Goal: Task Accomplishment & Management: Complete application form

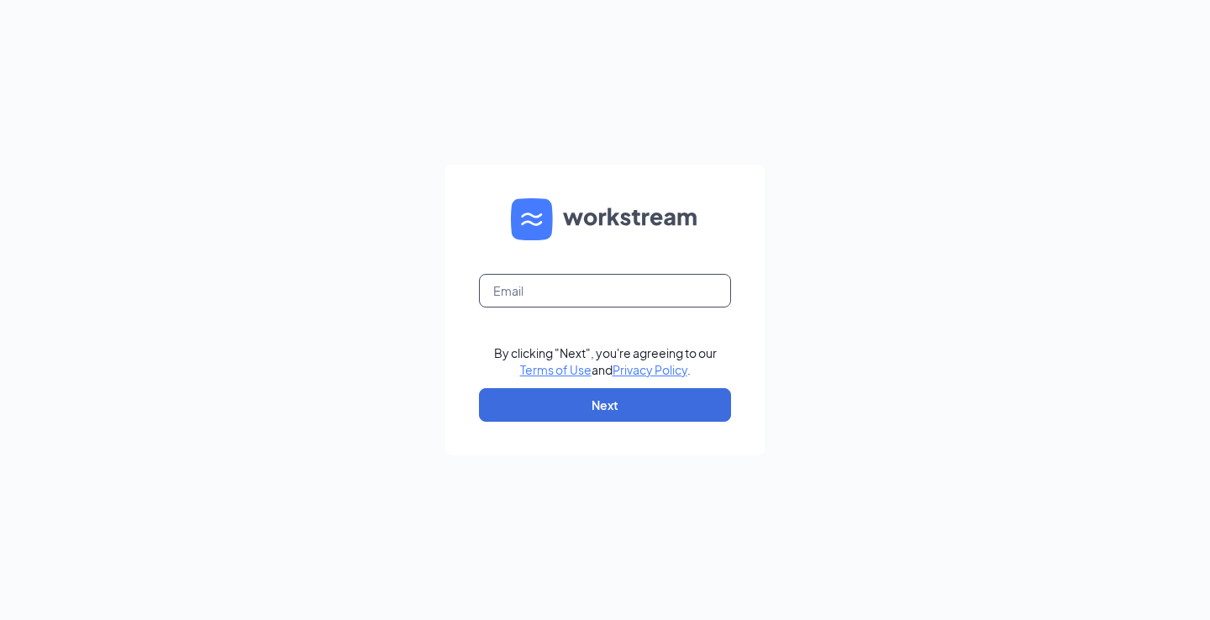
click at [551, 287] on input "text" at bounding box center [605, 291] width 252 height 34
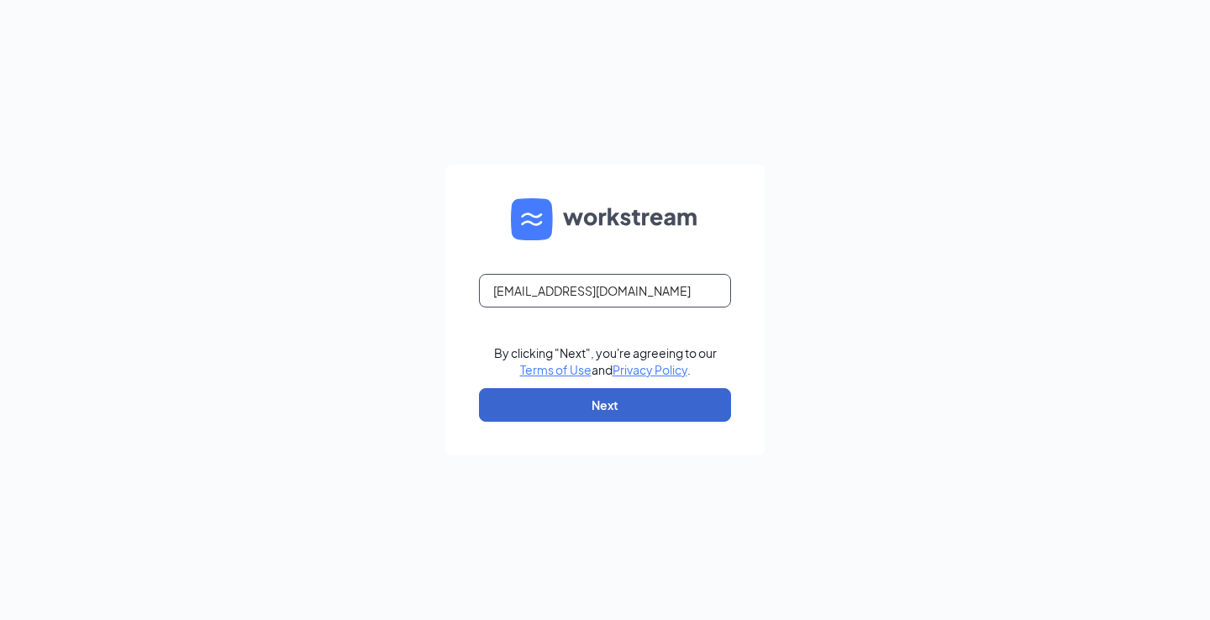
type input "shawngreen03@icloud.com"
click at [606, 397] on button "Next" at bounding box center [605, 405] width 252 height 34
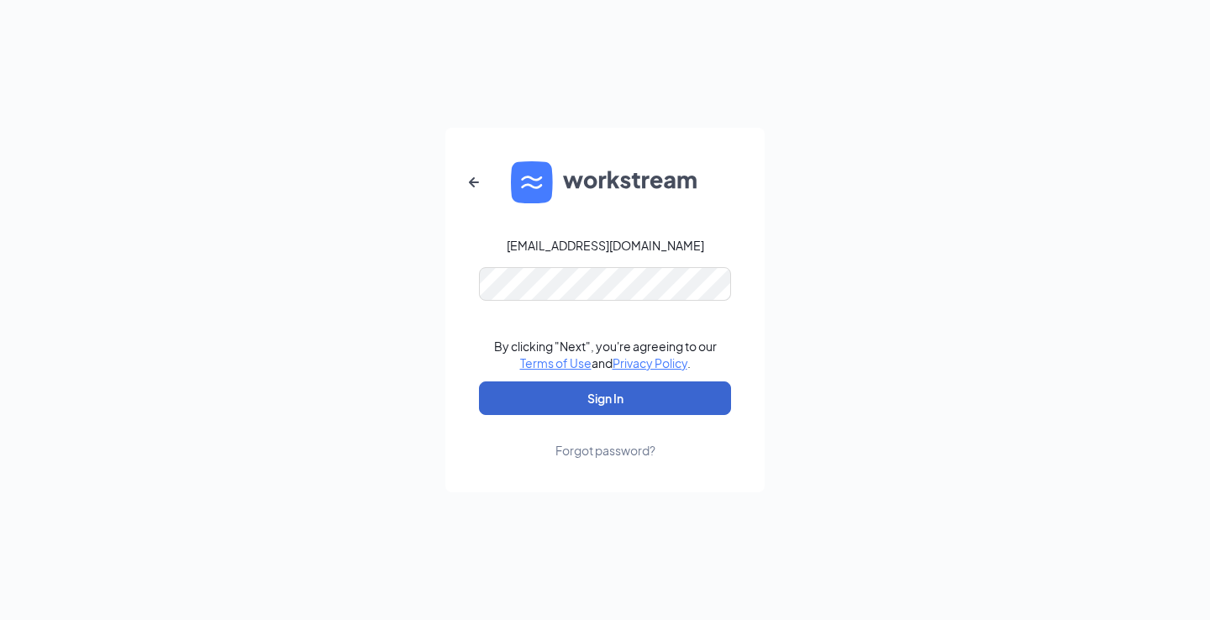
click at [605, 398] on button "Sign In" at bounding box center [605, 399] width 252 height 34
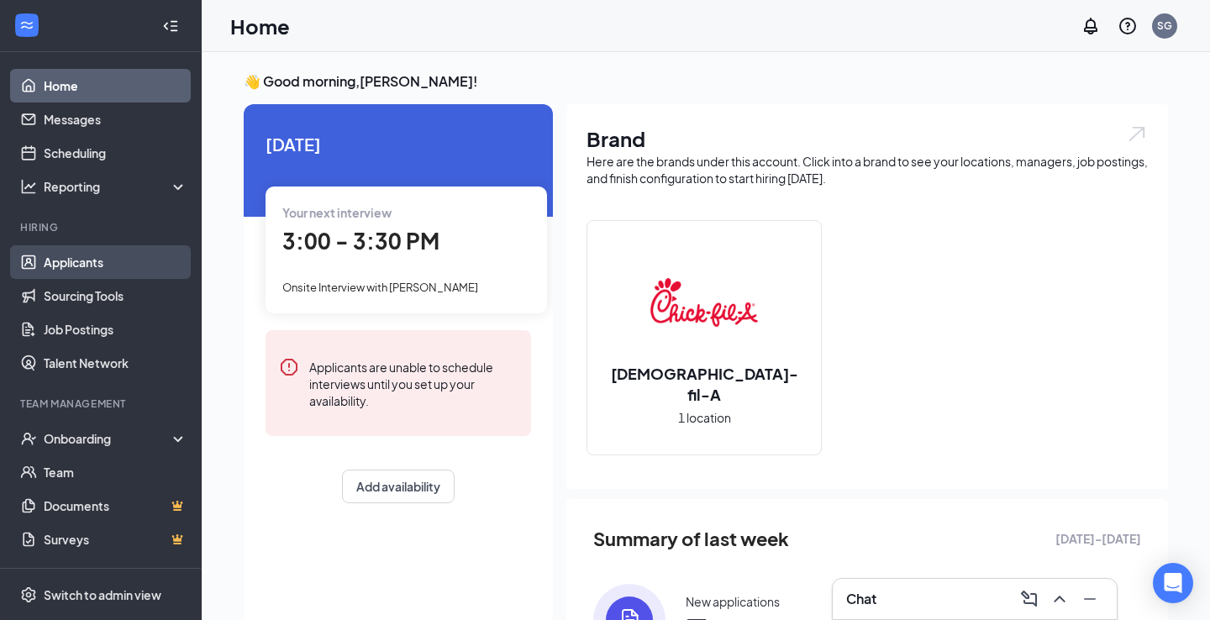
click at [78, 266] on link "Applicants" at bounding box center [116, 262] width 144 height 34
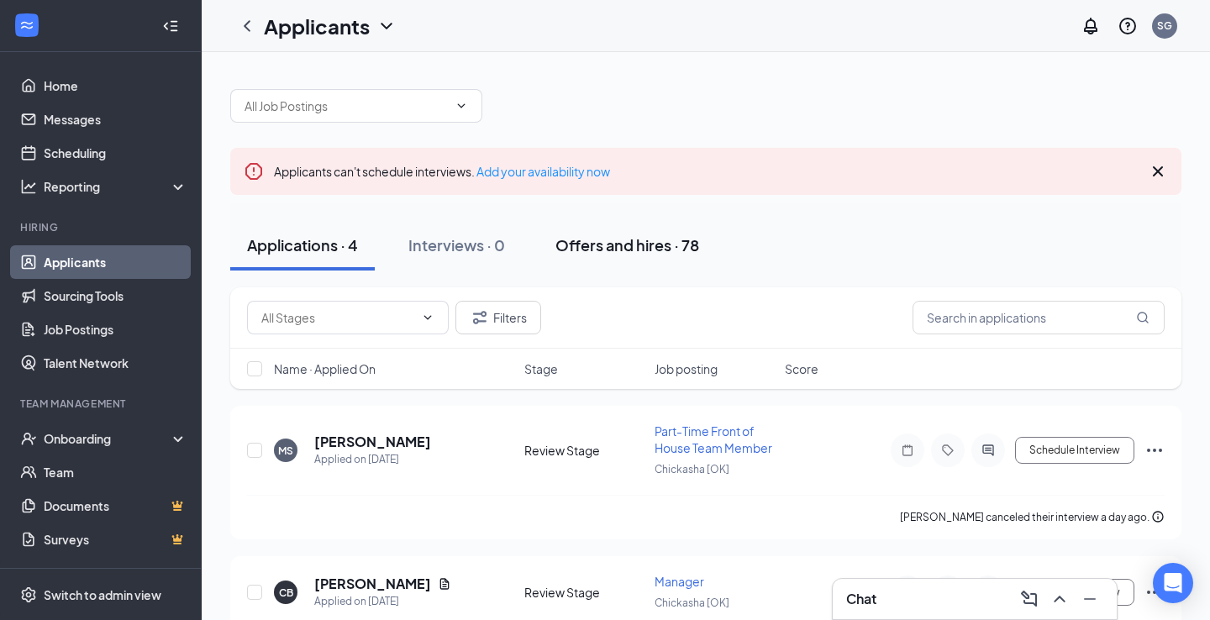
click at [657, 247] on div "Offers and hires · 78" at bounding box center [628, 245] width 144 height 21
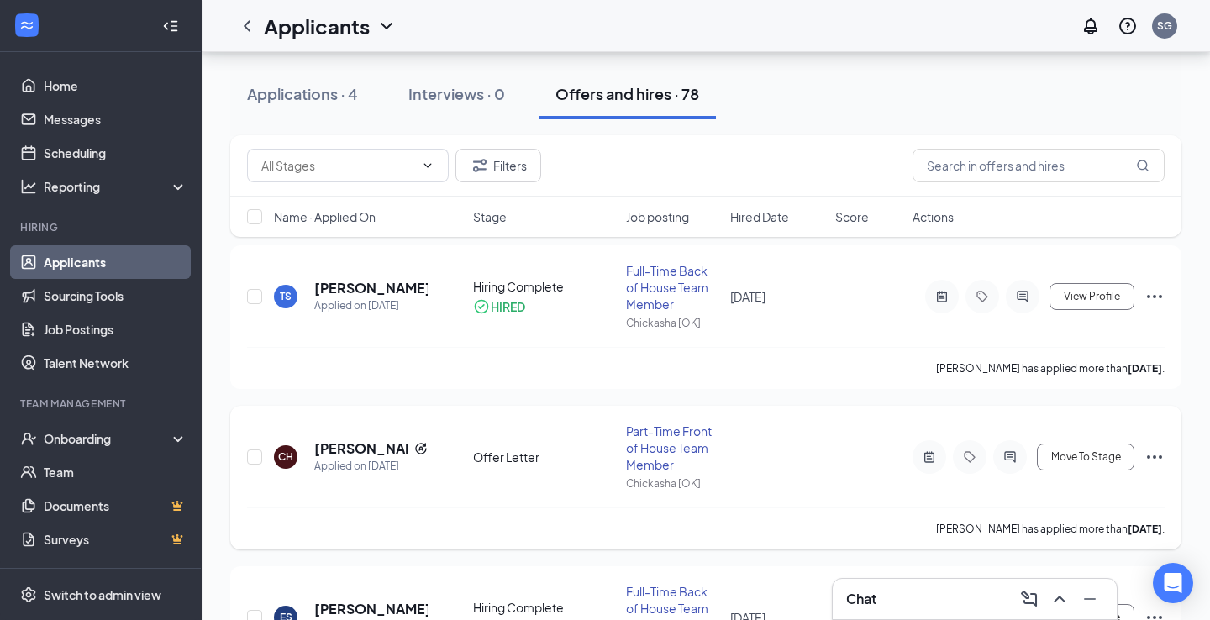
scroll to position [177, 0]
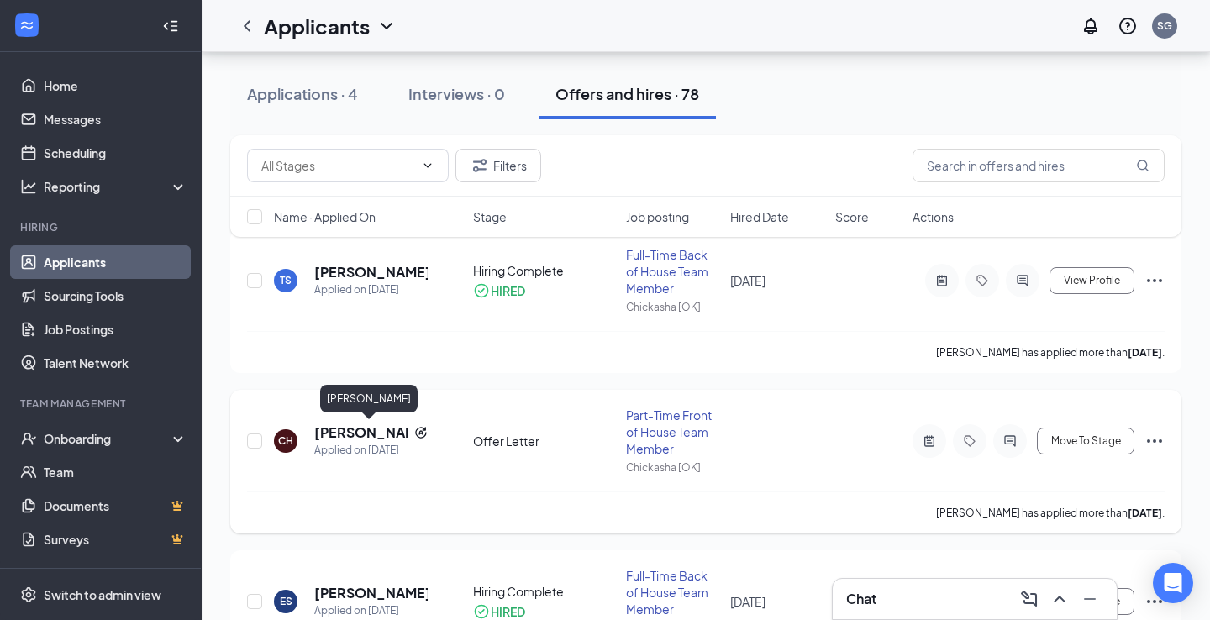
click at [345, 432] on h5 "[PERSON_NAME]" at bounding box center [360, 433] width 93 height 18
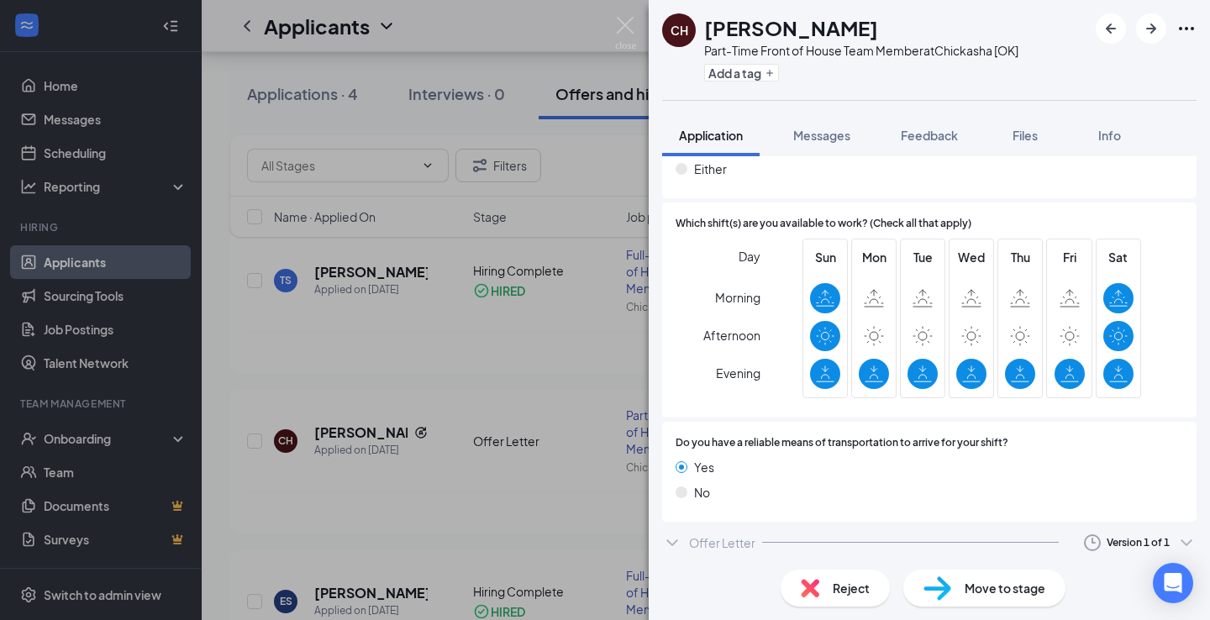
scroll to position [1337, 0]
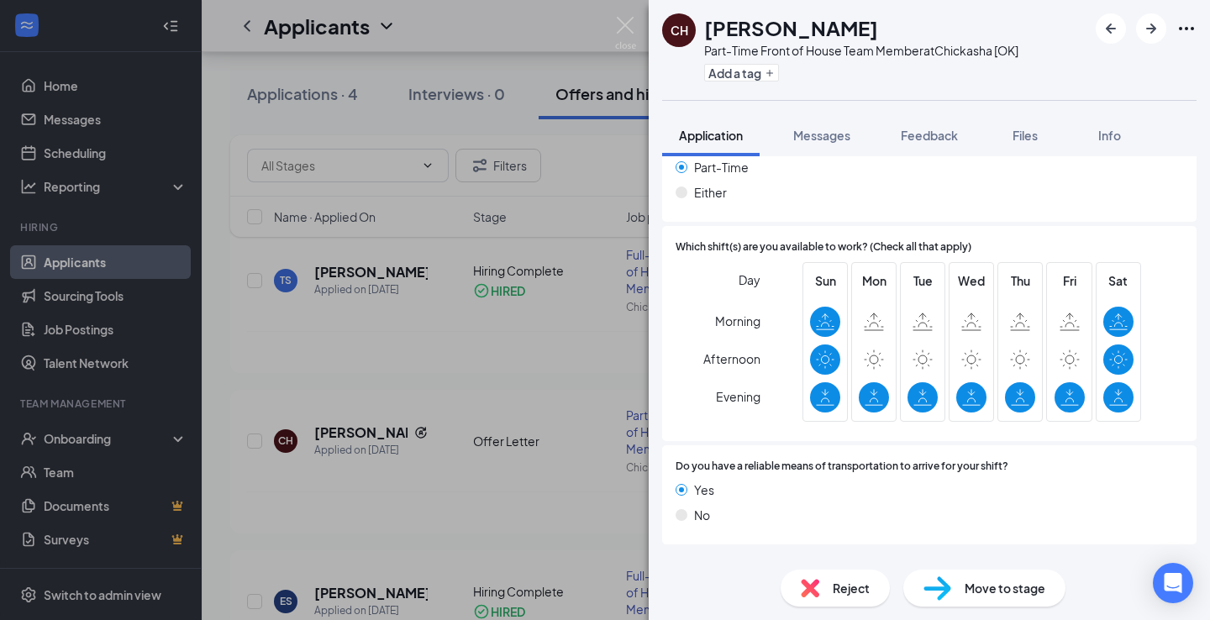
click at [679, 556] on icon "ChevronDown" at bounding box center [672, 566] width 20 height 20
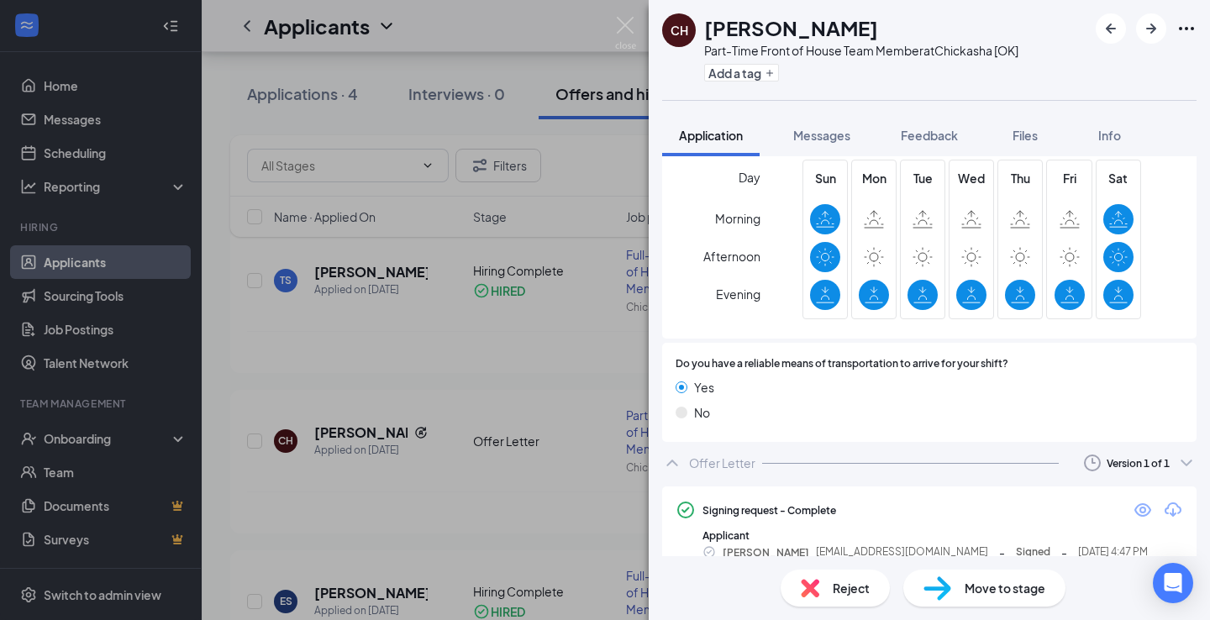
scroll to position [1439, 0]
click at [973, 595] on span "Move to stage" at bounding box center [1005, 588] width 81 height 18
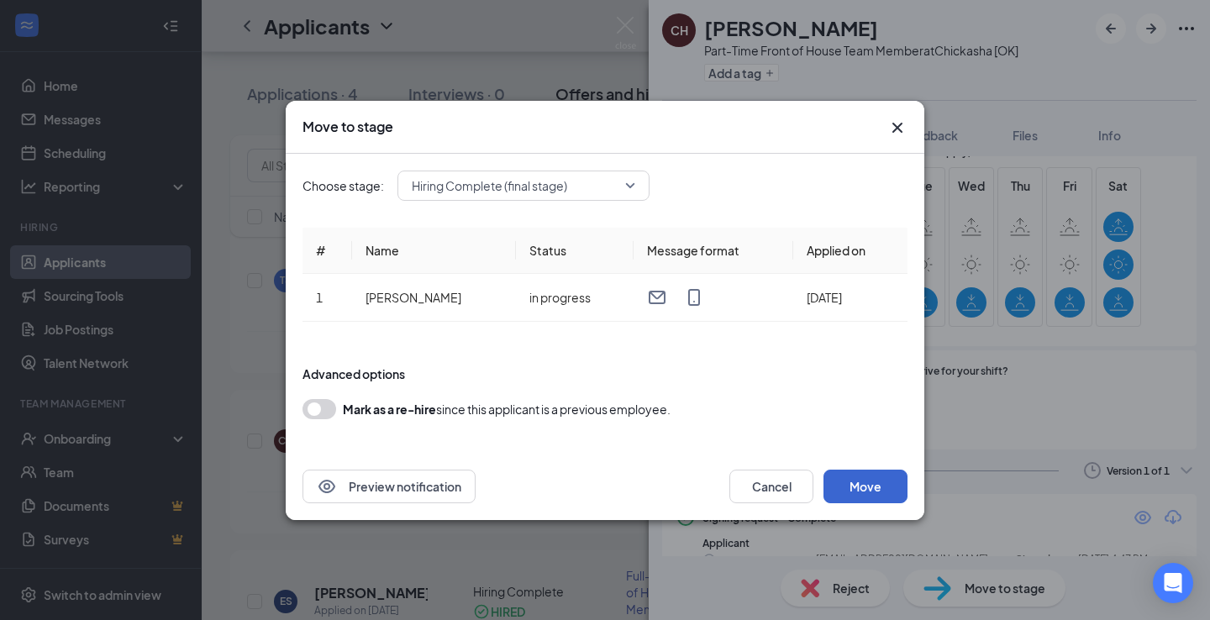
click at [869, 482] on button "Move" at bounding box center [866, 487] width 84 height 34
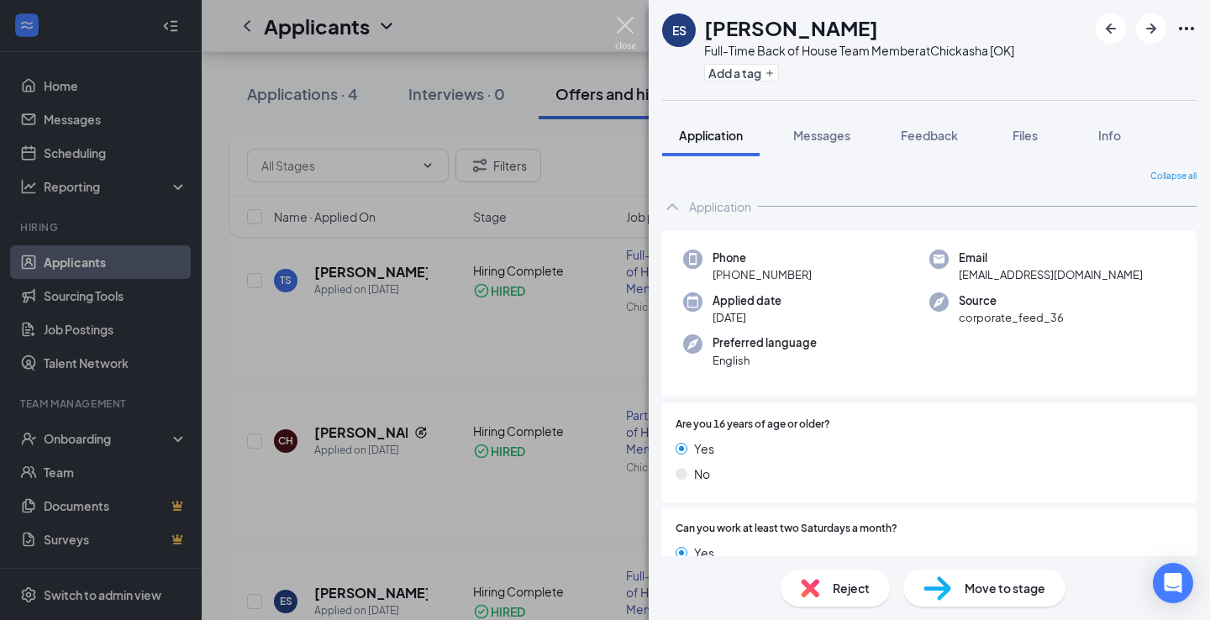
click at [626, 32] on img at bounding box center [625, 33] width 21 height 33
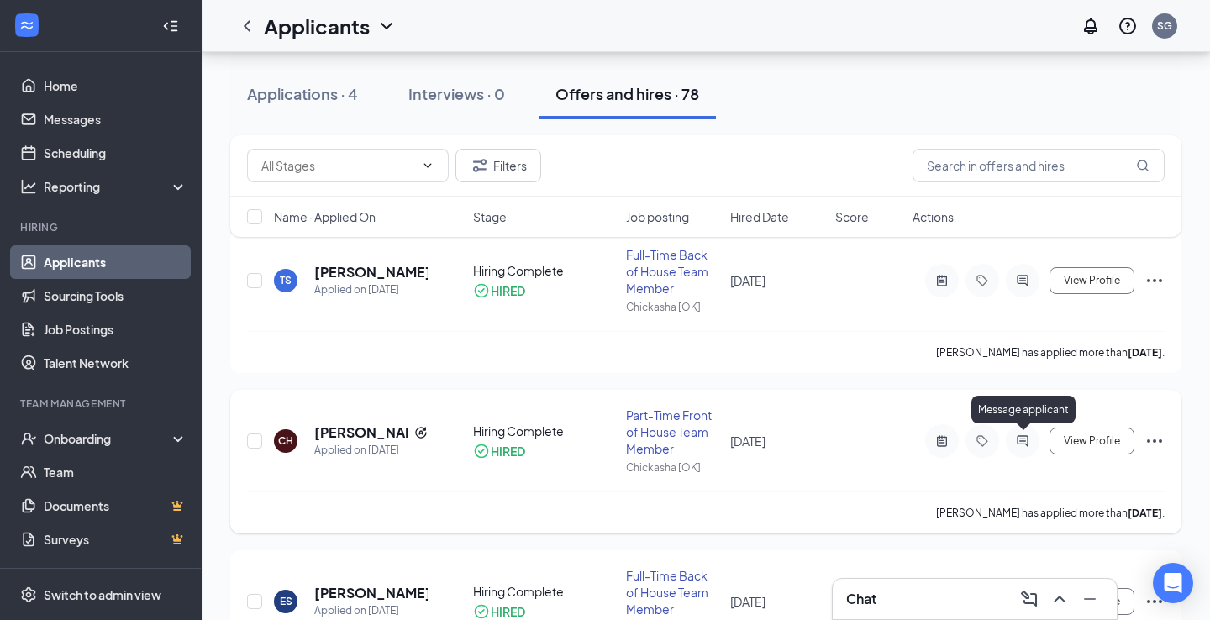
click at [1027, 447] on icon "ActiveChat" at bounding box center [1023, 441] width 20 height 13
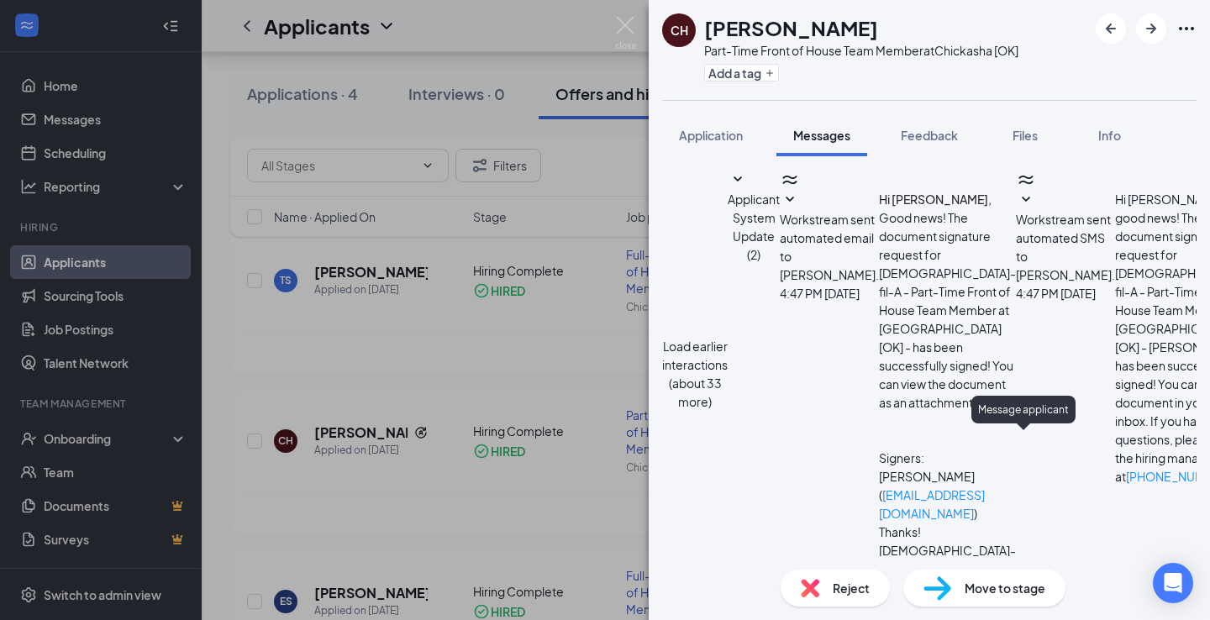
scroll to position [411, 0]
click at [480, 375] on div "CH [PERSON_NAME] Part-Time Front of House Team Member at [GEOGRAPHIC_DATA] [OK]…" at bounding box center [605, 310] width 1210 height 620
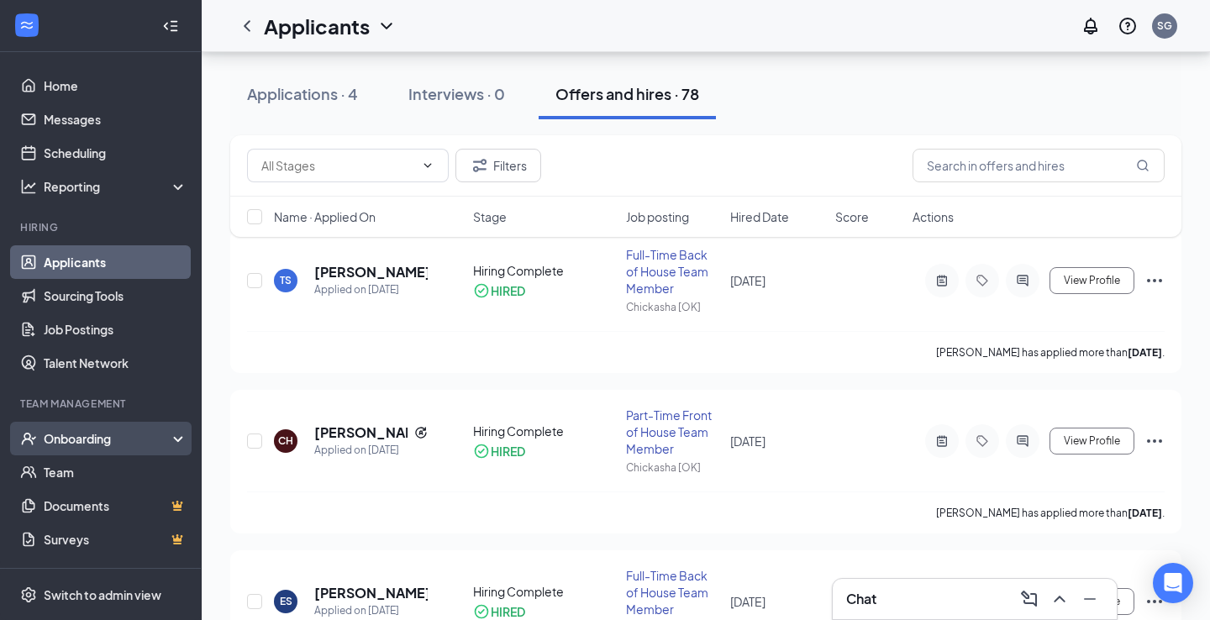
click at [92, 446] on div "Onboarding" at bounding box center [108, 438] width 129 height 17
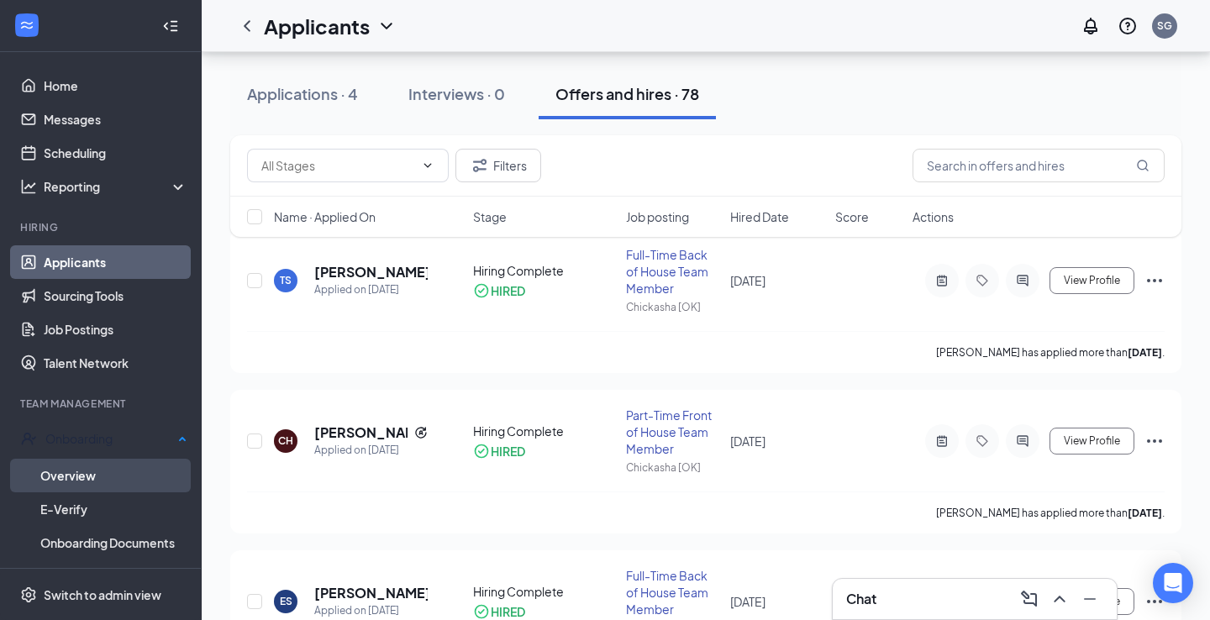
click at [79, 472] on link "Overview" at bounding box center [113, 476] width 147 height 34
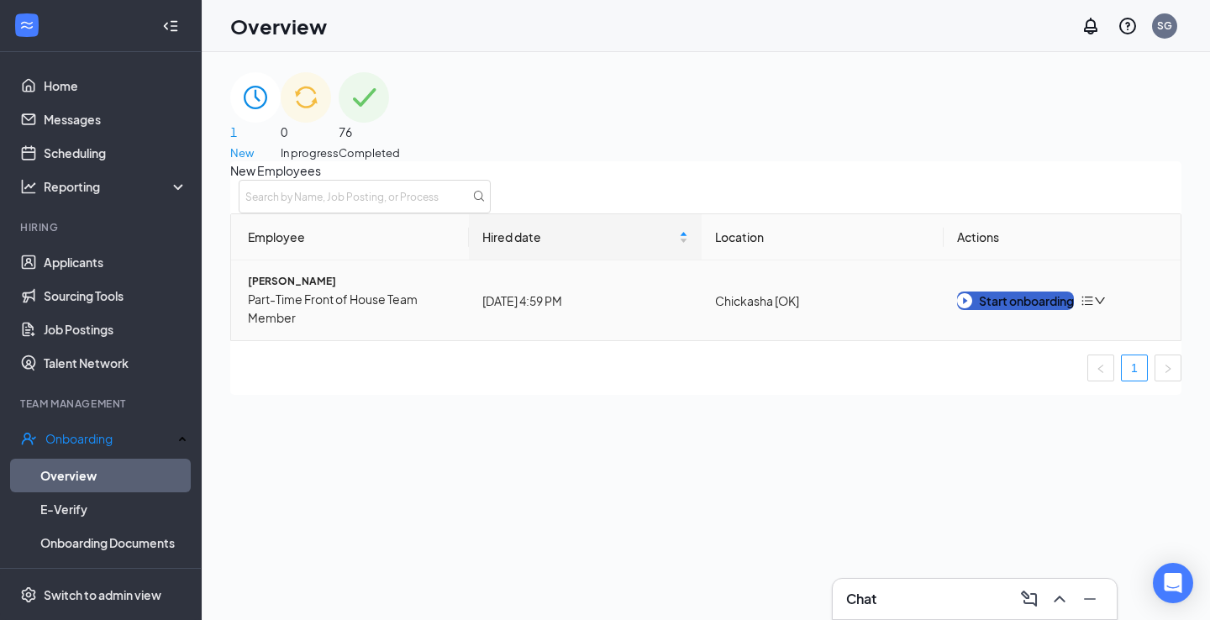
click at [1012, 309] on div "Start onboarding" at bounding box center [1015, 301] width 117 height 18
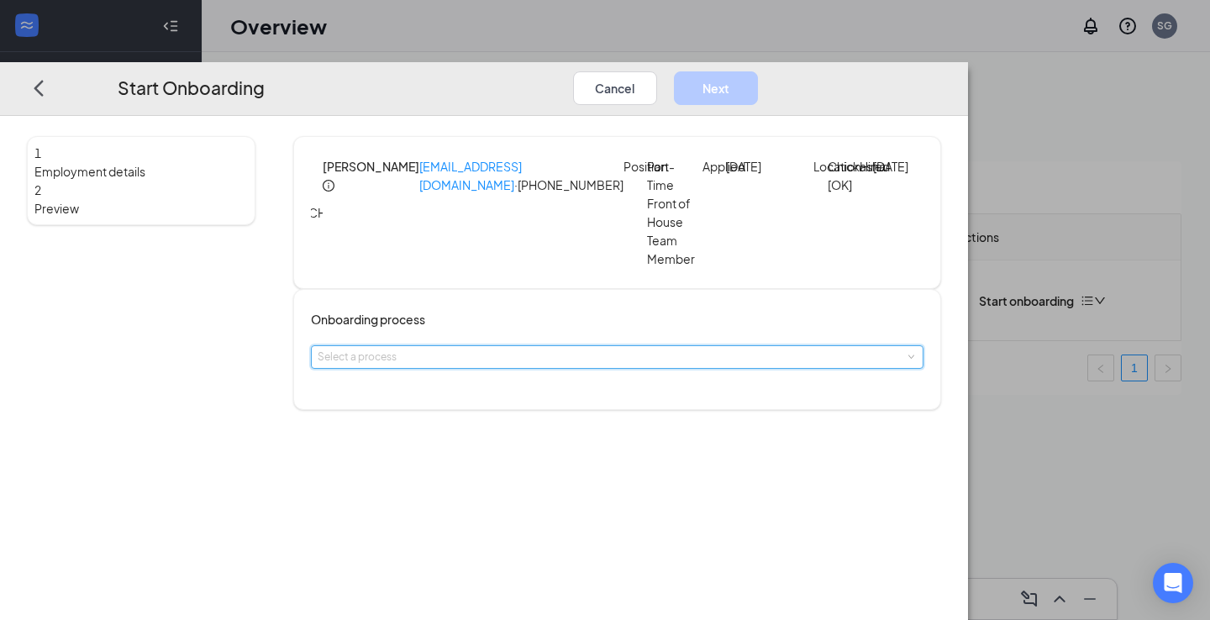
click at [673, 348] on div "Select a process" at bounding box center [617, 357] width 599 height 22
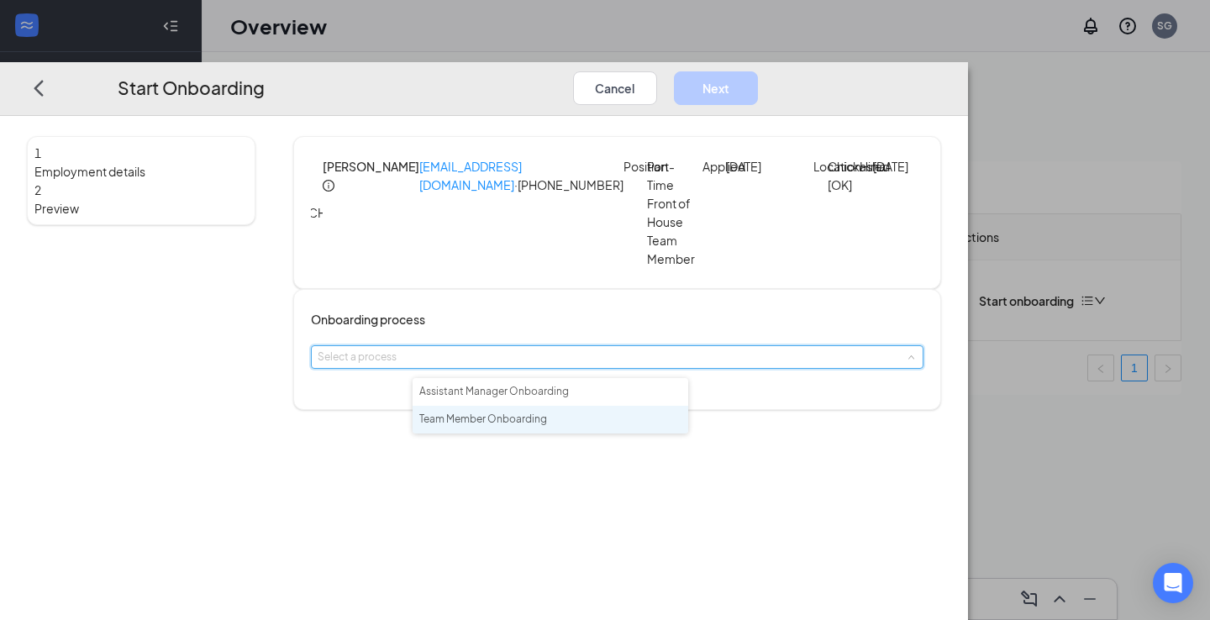
click at [509, 432] on li "Team Member Onboarding" at bounding box center [551, 420] width 276 height 28
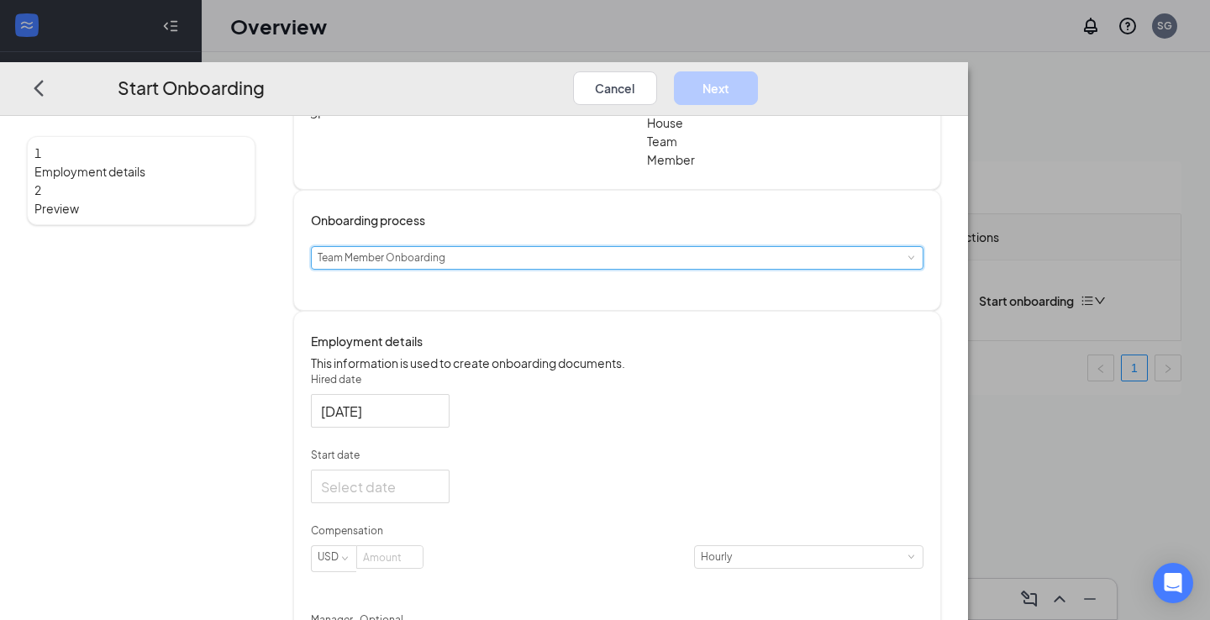
scroll to position [102, 0]
click at [440, 494] on div at bounding box center [380, 483] width 119 height 21
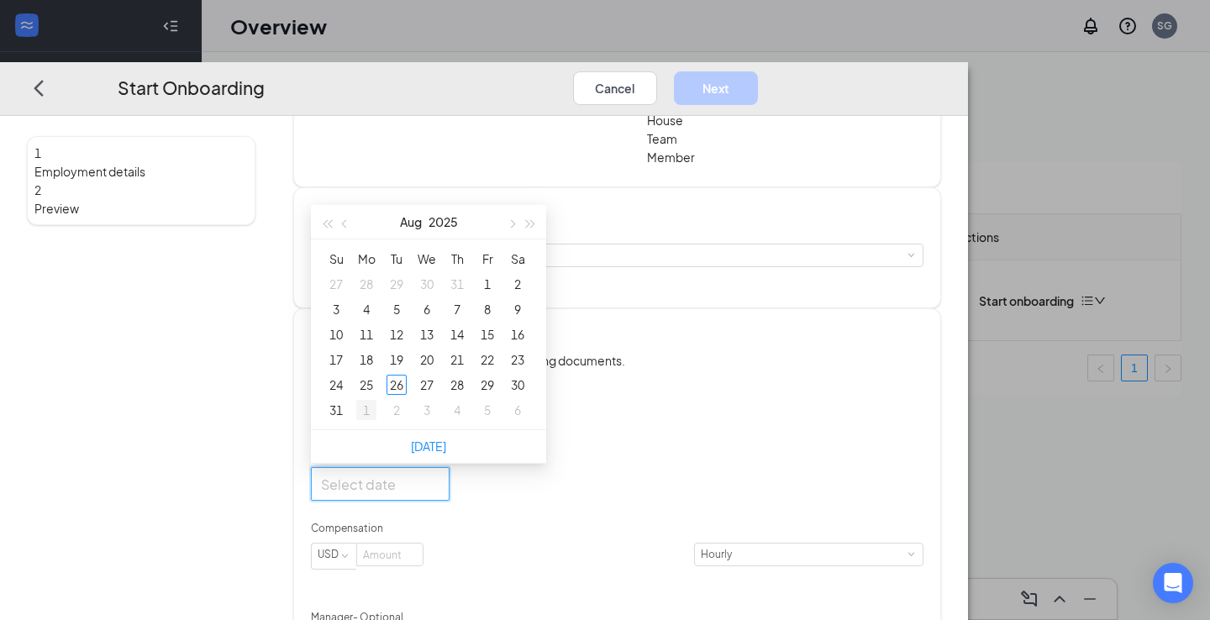
type input "[DATE]"
click at [516, 228] on span "button" at bounding box center [512, 223] width 8 height 8
type input "[DATE]"
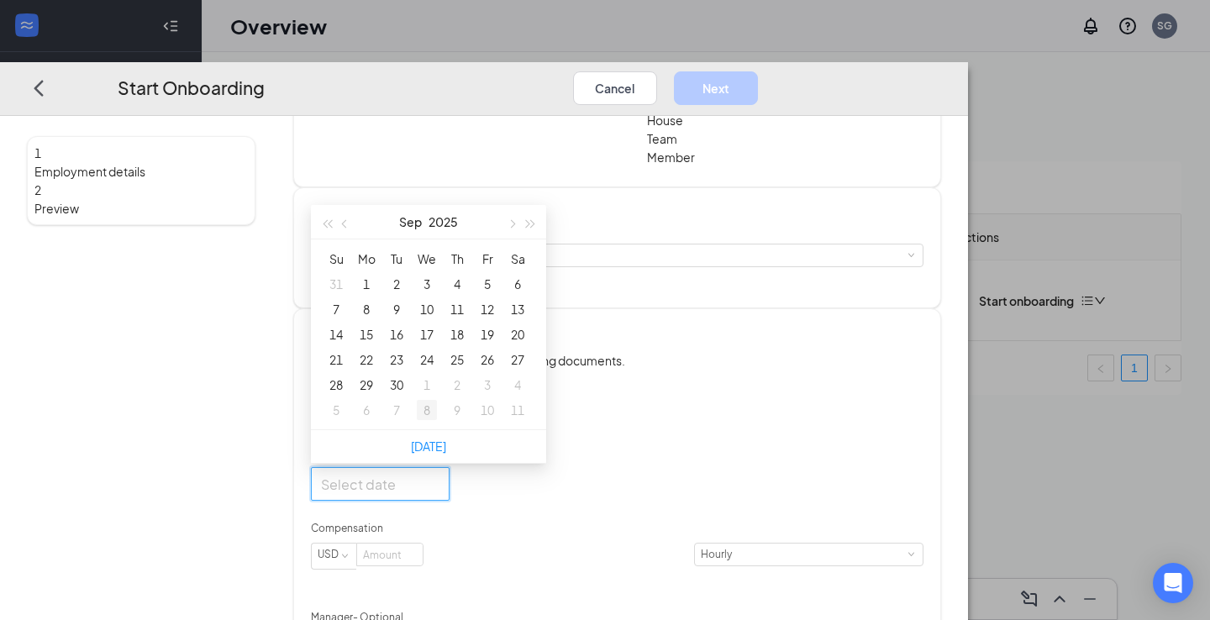
type input "[DATE]"
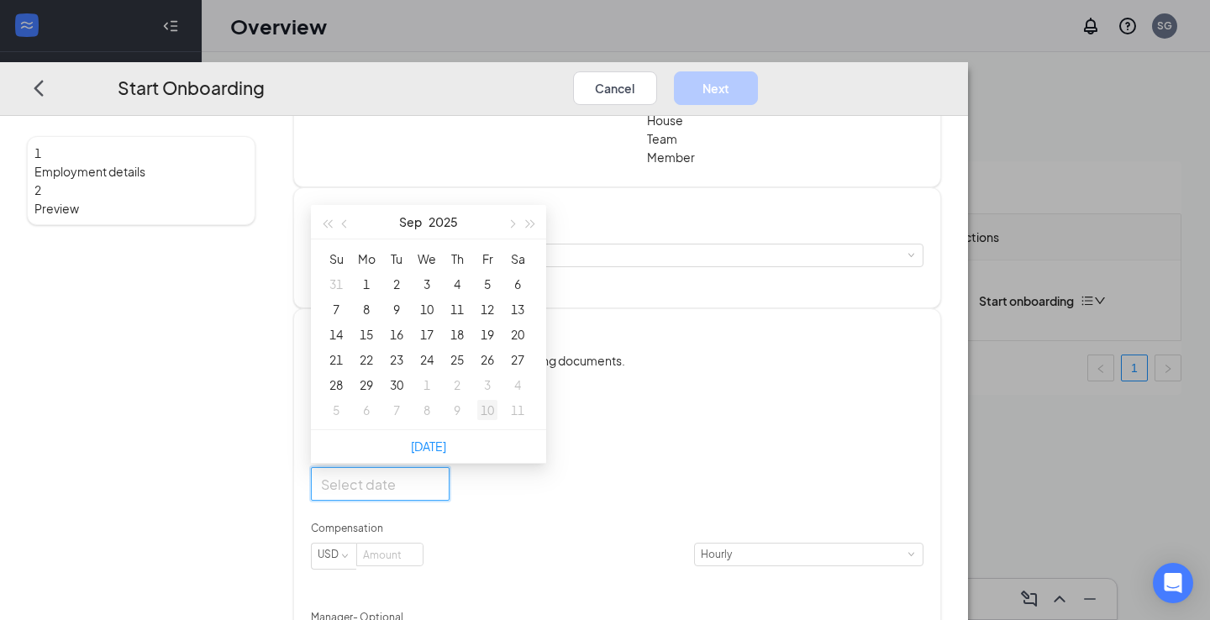
type input "[DATE]"
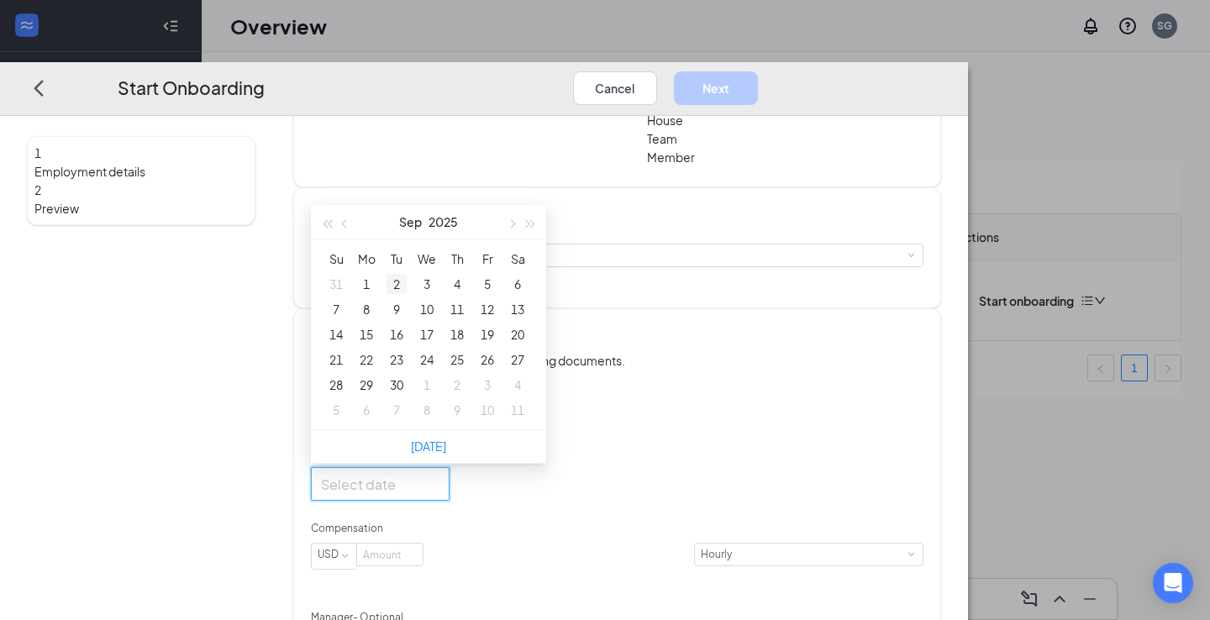
type input "[DATE]"
click at [437, 319] on div "10" at bounding box center [427, 309] width 20 height 20
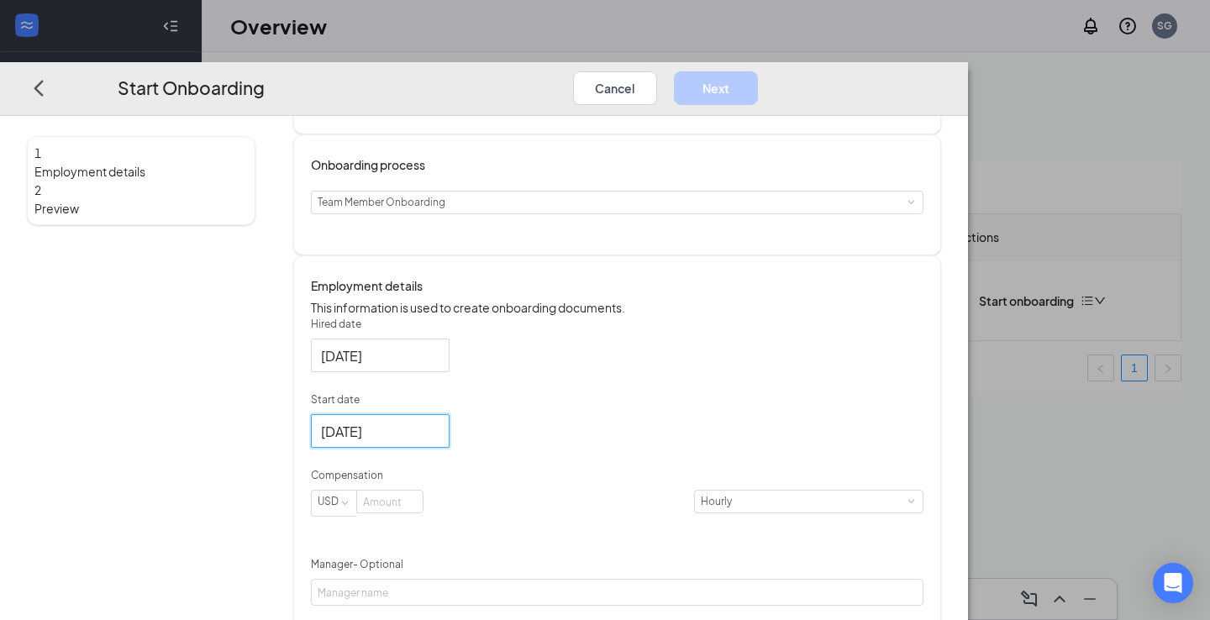
scroll to position [225, 0]
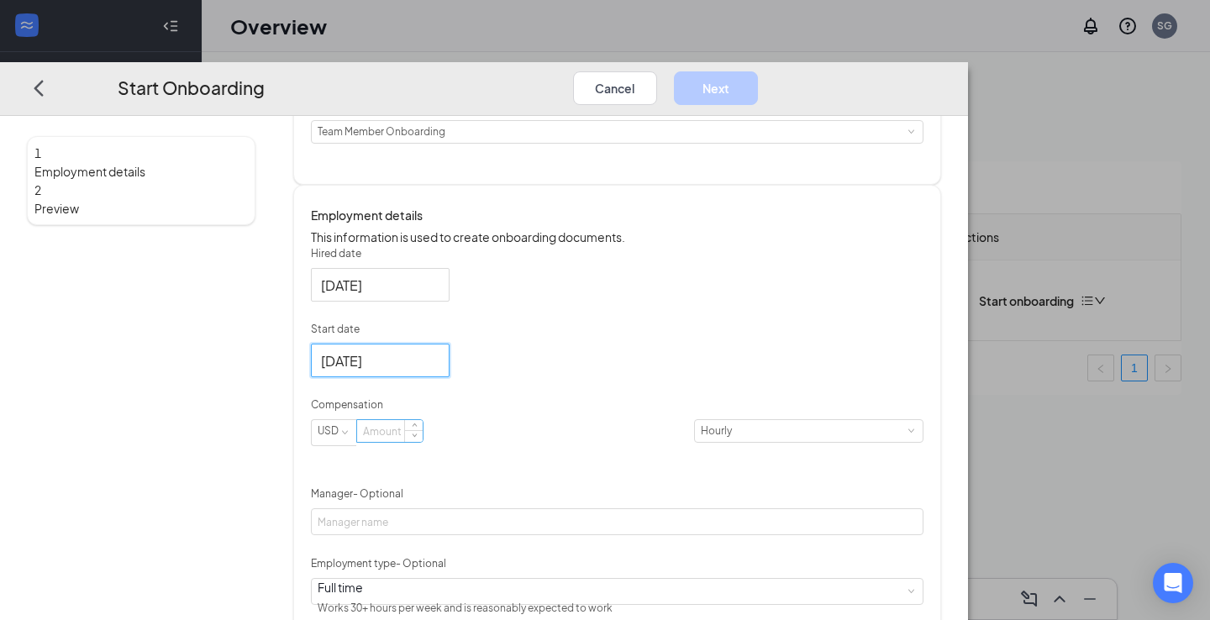
click at [423, 442] on input at bounding box center [390, 431] width 66 height 22
type input "11.5"
click at [857, 408] on div "Hired date [DATE] Start date [DATE] [DATE] Su Mo Tu We Th Fr Sa 31 1 2 3 4 5 6 …" at bounding box center [617, 468] width 613 height 444
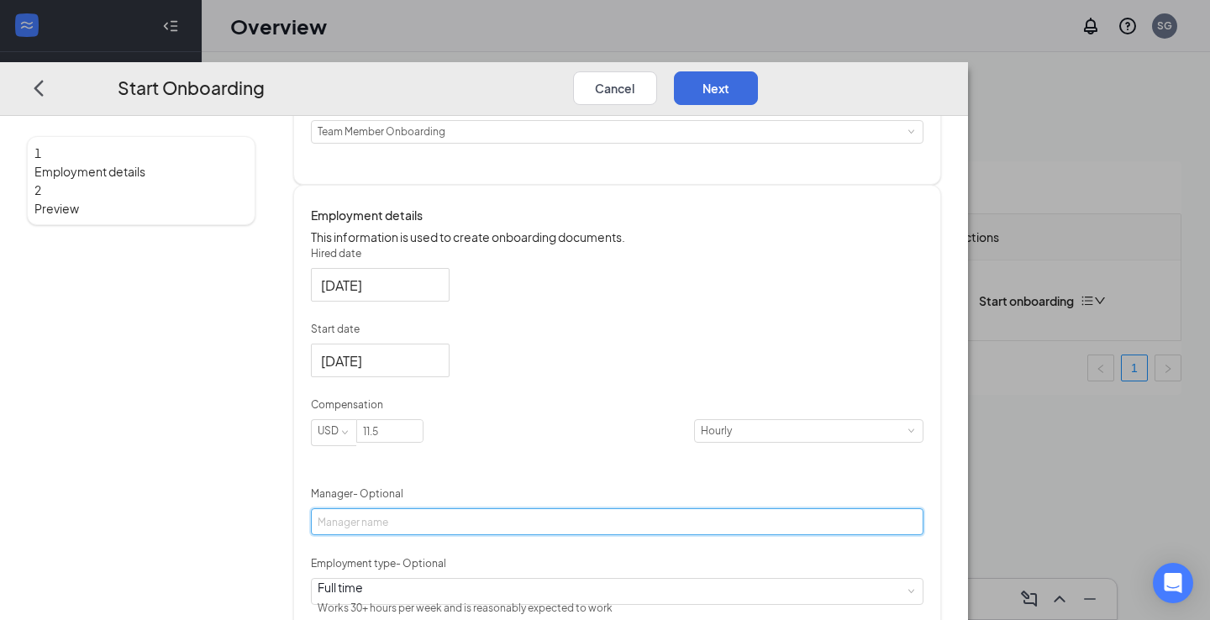
click at [575, 535] on input "Manager - Optional" at bounding box center [617, 522] width 613 height 27
type input "[PERSON_NAME]"
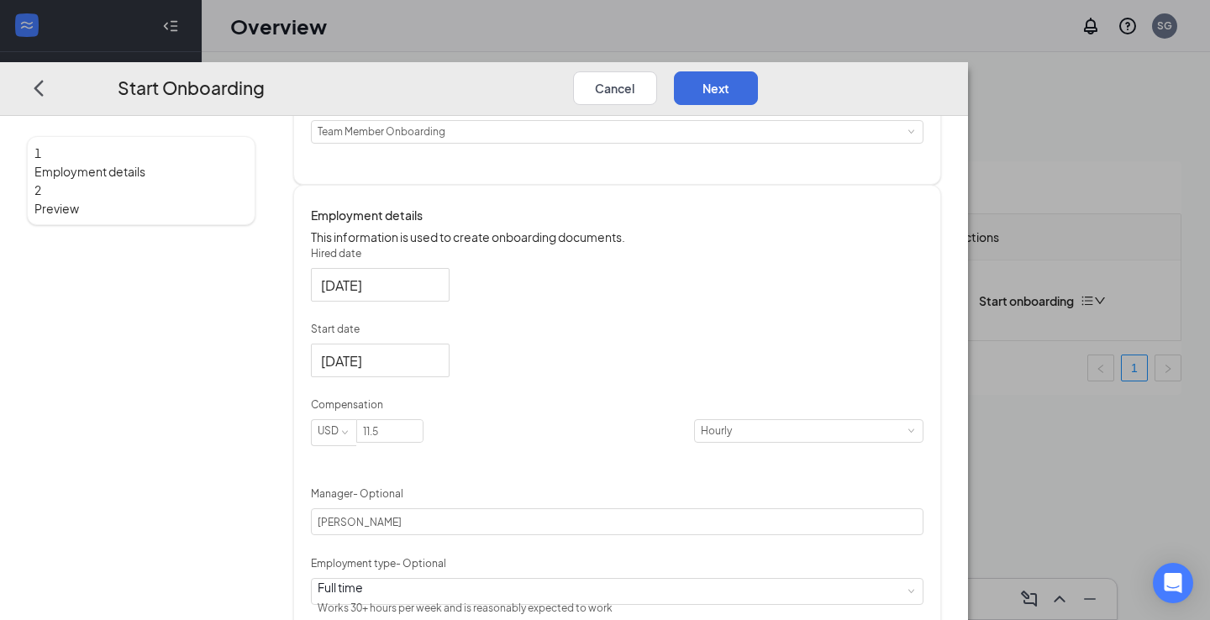
click at [924, 444] on div "Hired date [DATE] Start date [DATE] [DATE] Su Mo Tu We Th Fr Sa 31 1 2 3 4 5 6 …" at bounding box center [617, 468] width 613 height 444
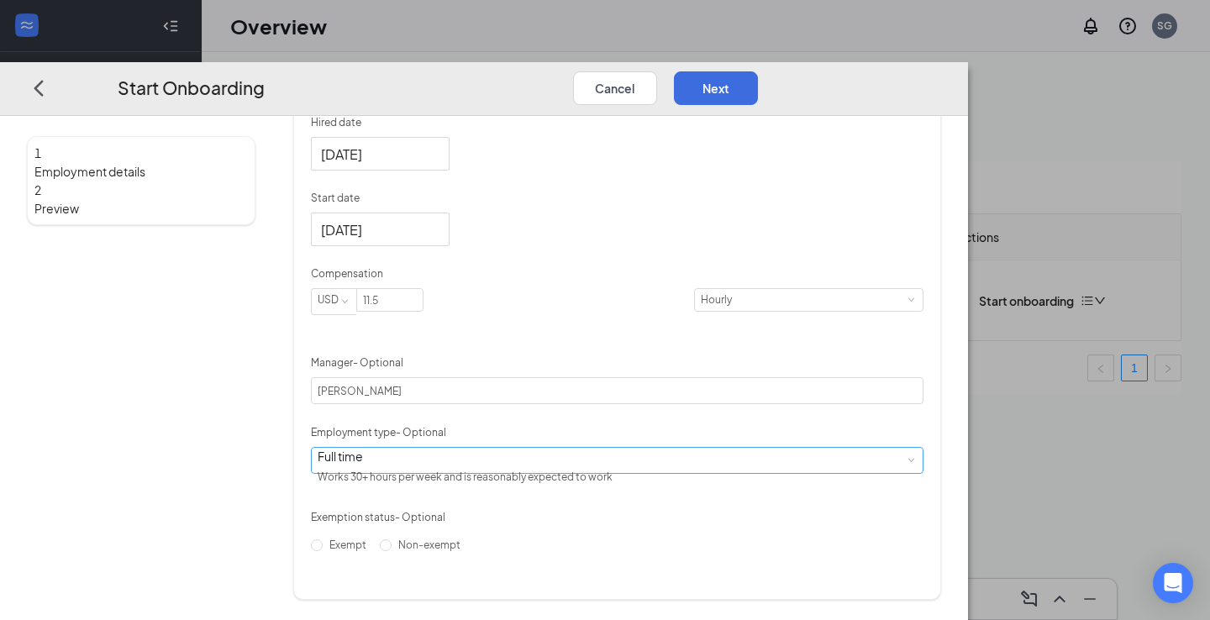
scroll to position [381, 0]
click at [907, 464] on span at bounding box center [911, 460] width 8 height 8
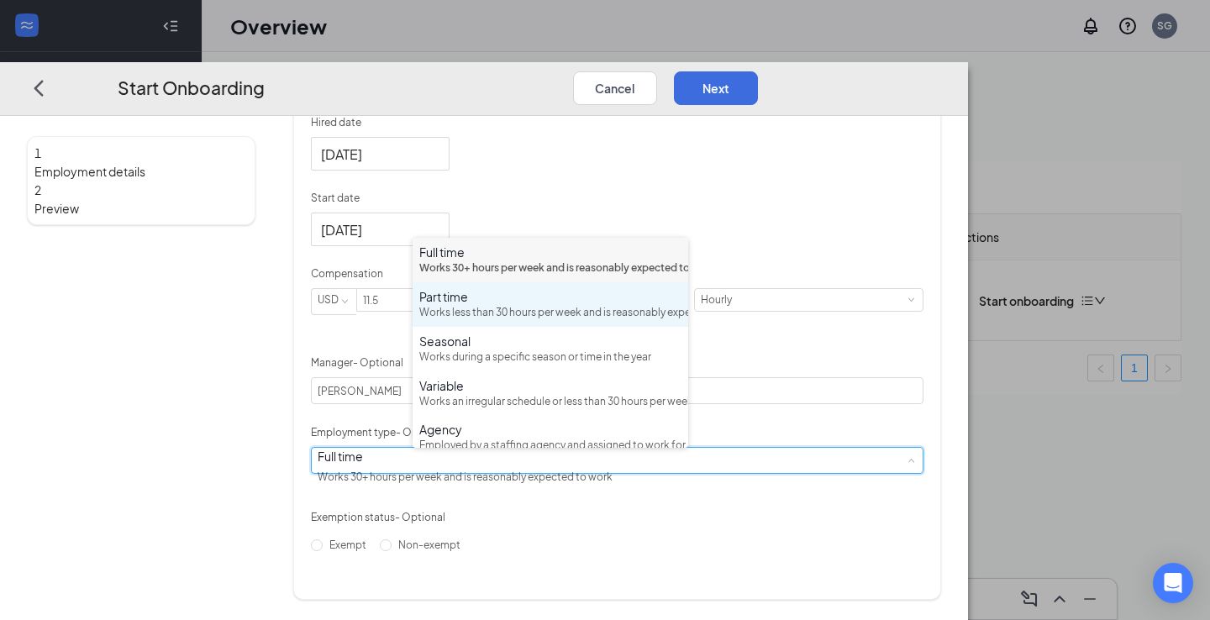
click at [462, 321] on div "Works less than 30 hours per week and is reasonably expected to work" at bounding box center [550, 313] width 262 height 16
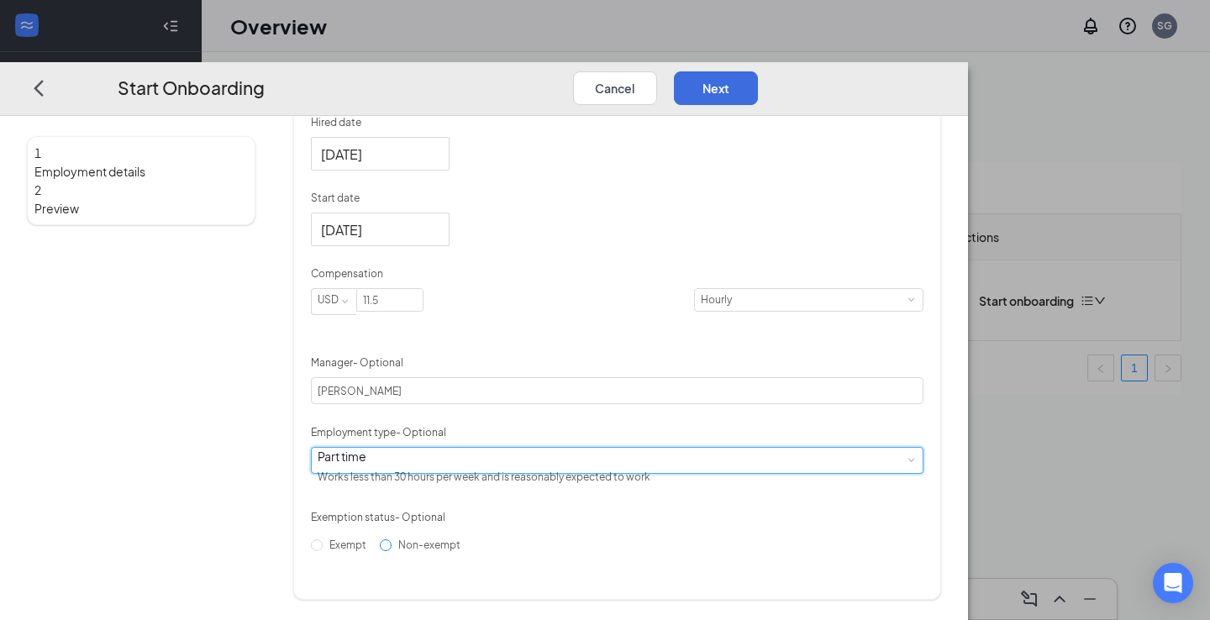
click at [392, 551] on input "Non-exempt" at bounding box center [386, 546] width 12 height 12
radio input "true"
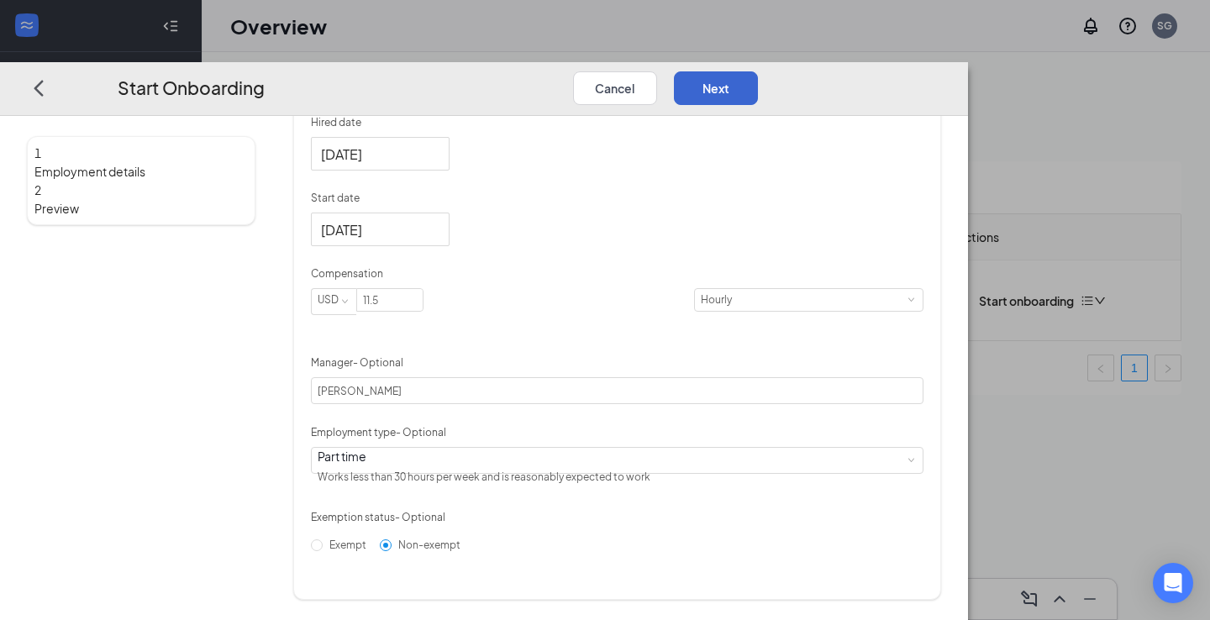
click at [758, 71] on button "Next" at bounding box center [716, 88] width 84 height 34
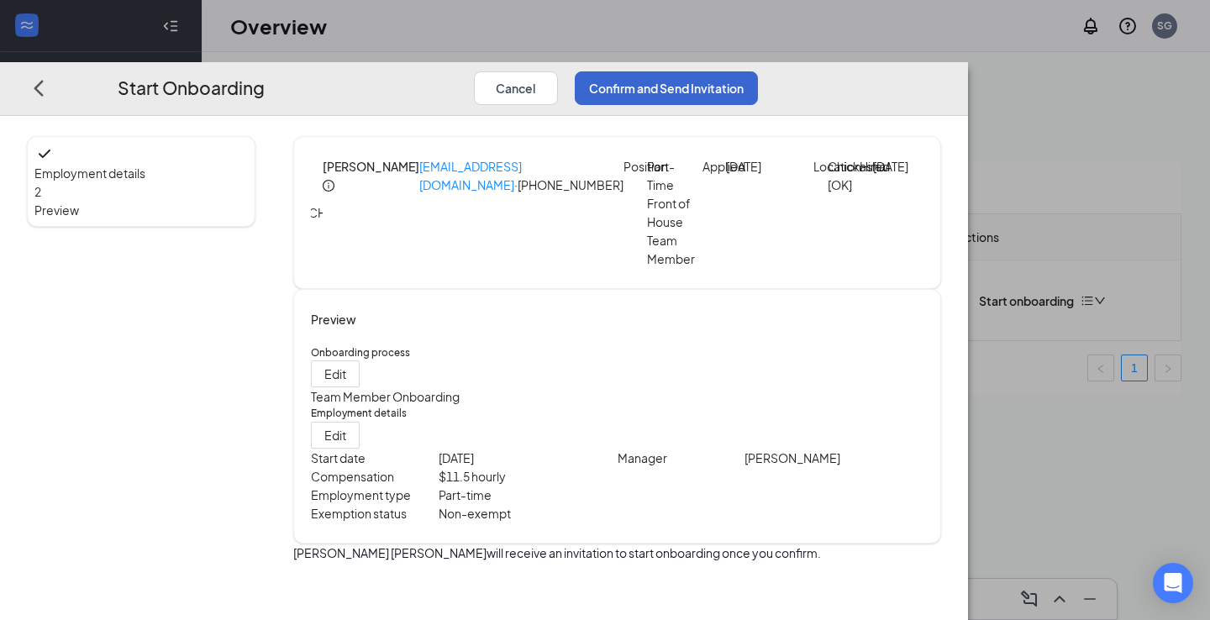
scroll to position [0, 0]
click at [758, 71] on button "Confirm and Send Invitation" at bounding box center [666, 88] width 183 height 34
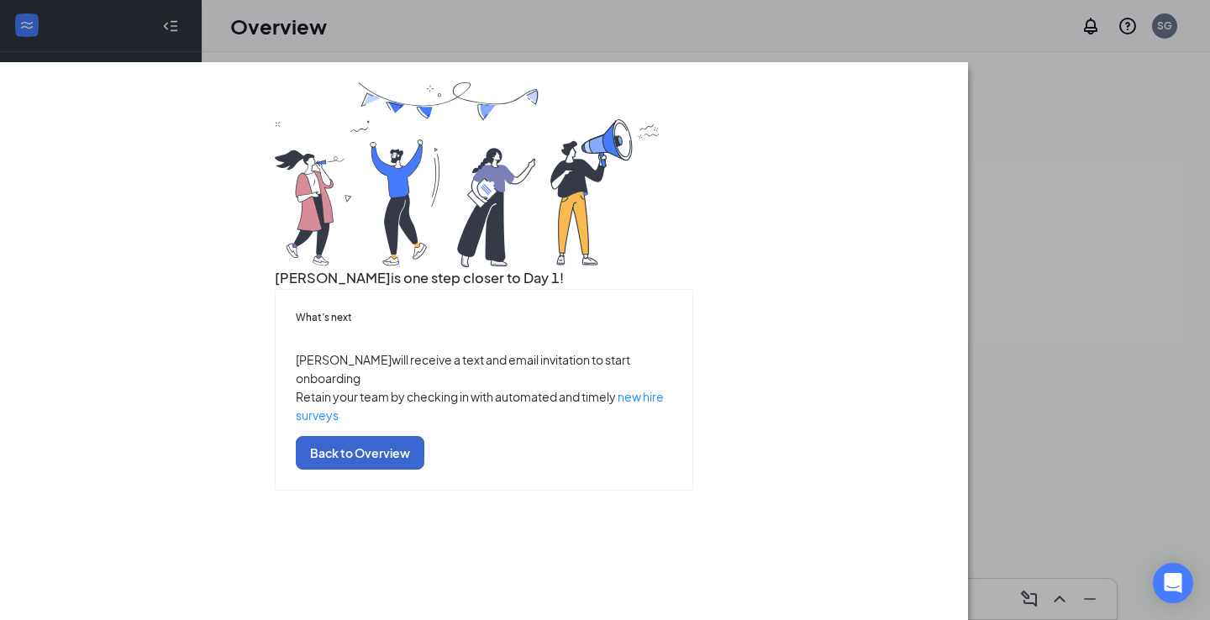
click at [424, 470] on button "Back to Overview" at bounding box center [360, 453] width 129 height 34
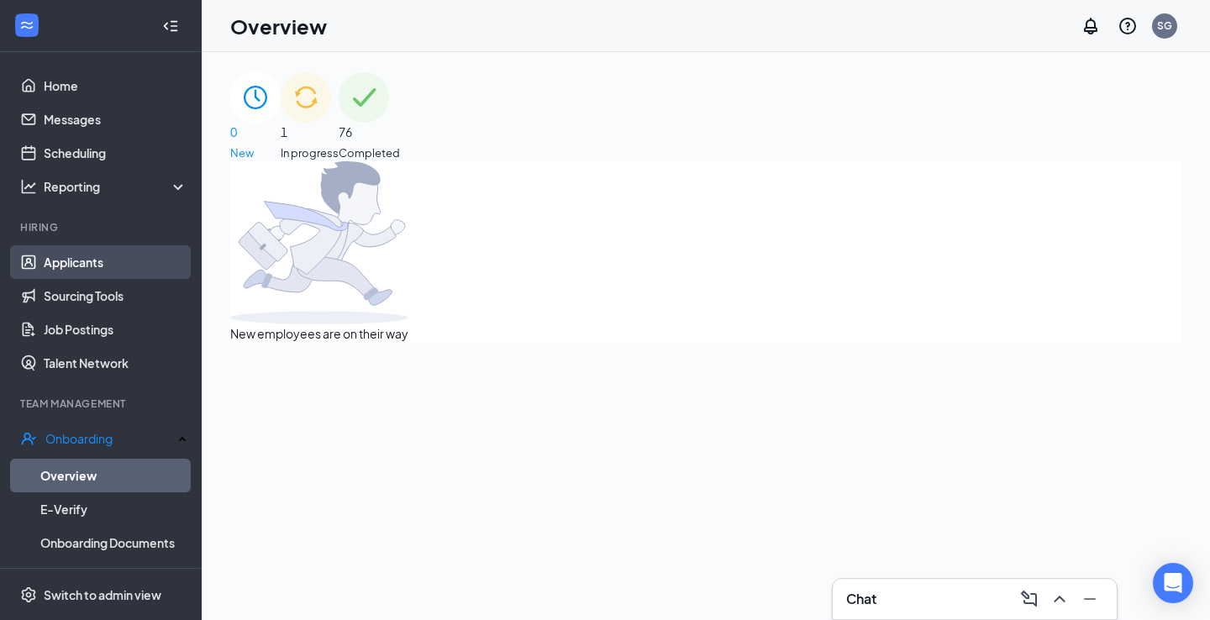
click at [71, 270] on link "Applicants" at bounding box center [116, 262] width 144 height 34
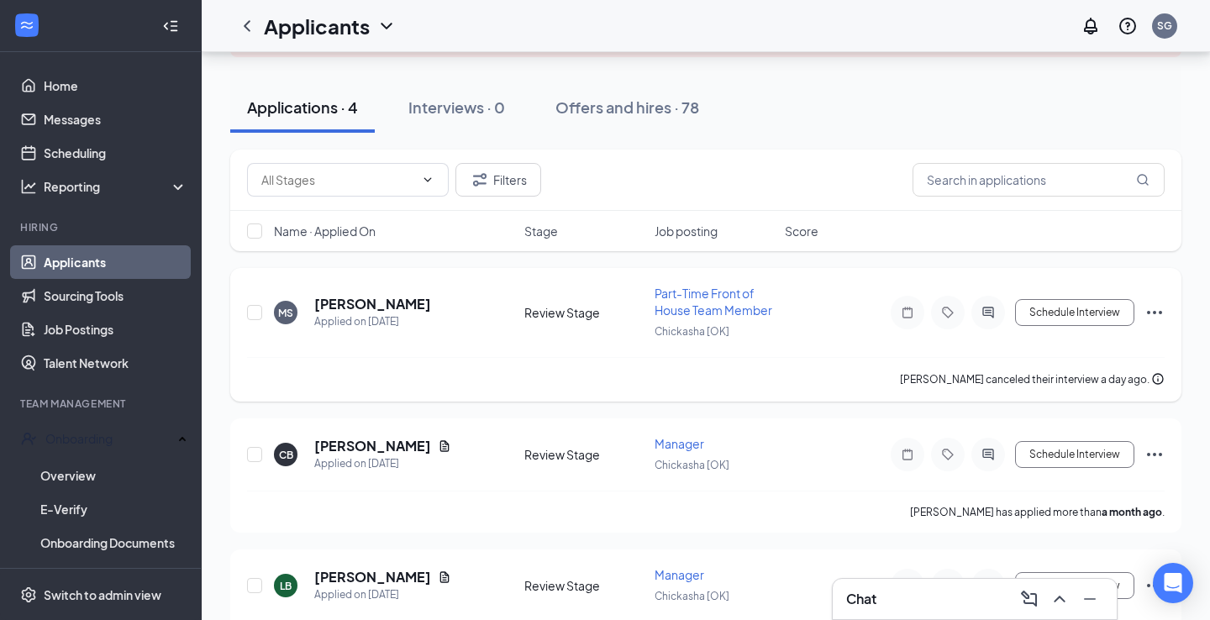
scroll to position [142, 0]
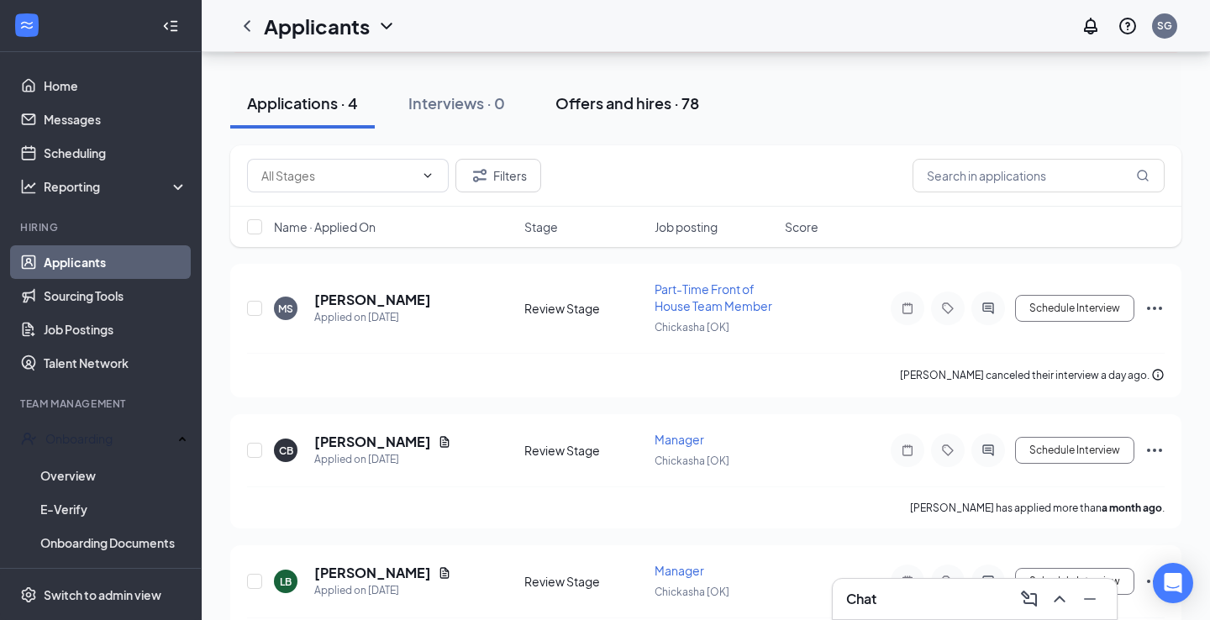
click at [621, 106] on div "Offers and hires · 78" at bounding box center [628, 102] width 144 height 21
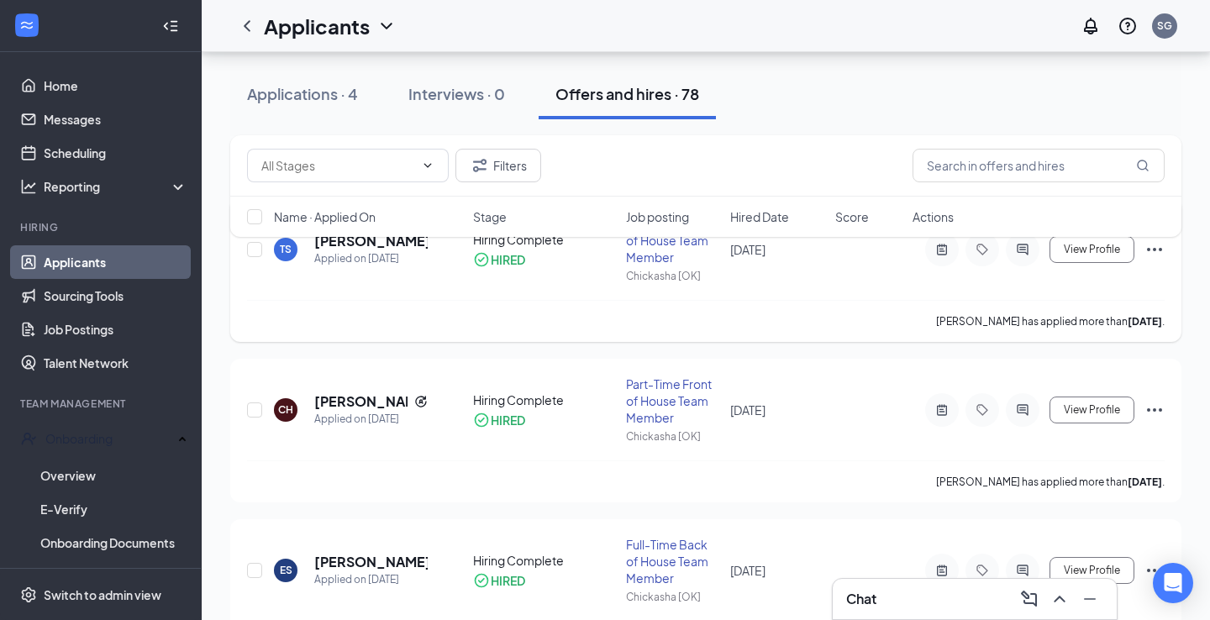
scroll to position [211, 0]
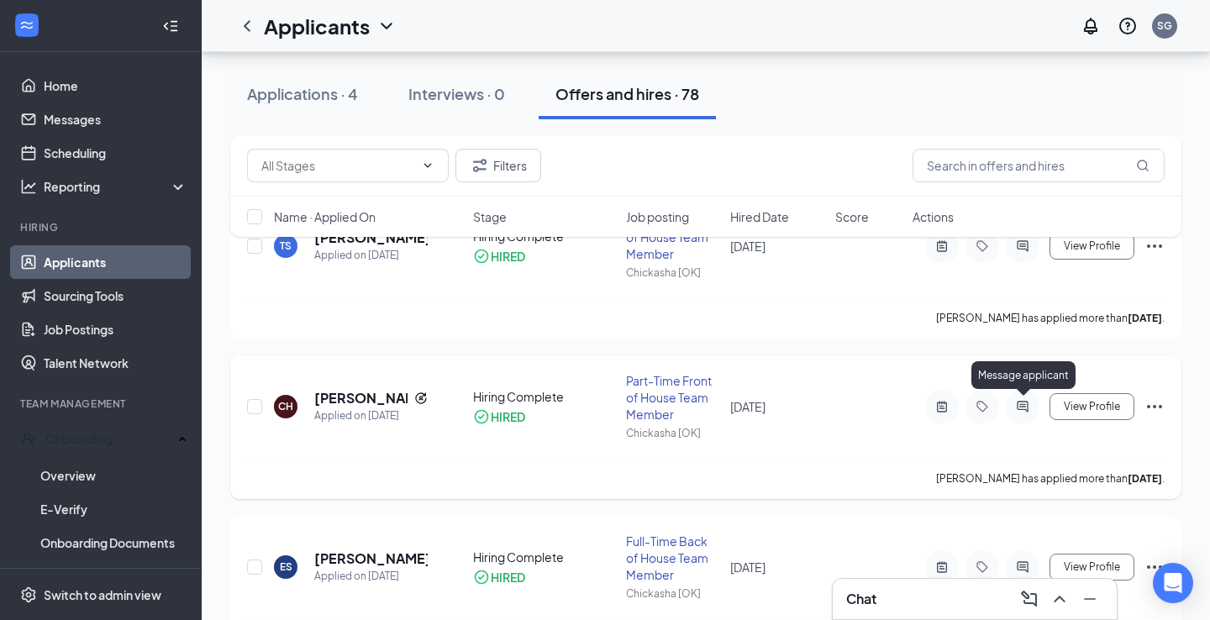
click at [1031, 409] on icon "ActiveChat" at bounding box center [1023, 406] width 20 height 13
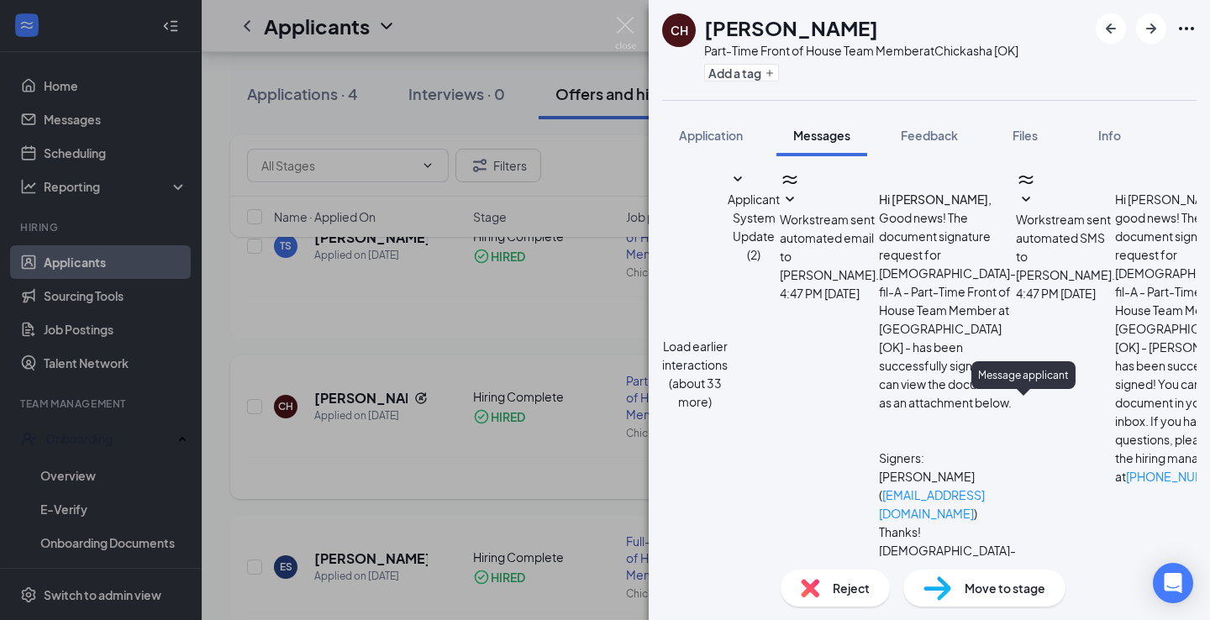
scroll to position [411, 0]
paste textarea "Now that you have signed and completed the offer letter we have sent you a link…"
type textarea "Now that you have signed and completed the offer letter we have sent you a link…"
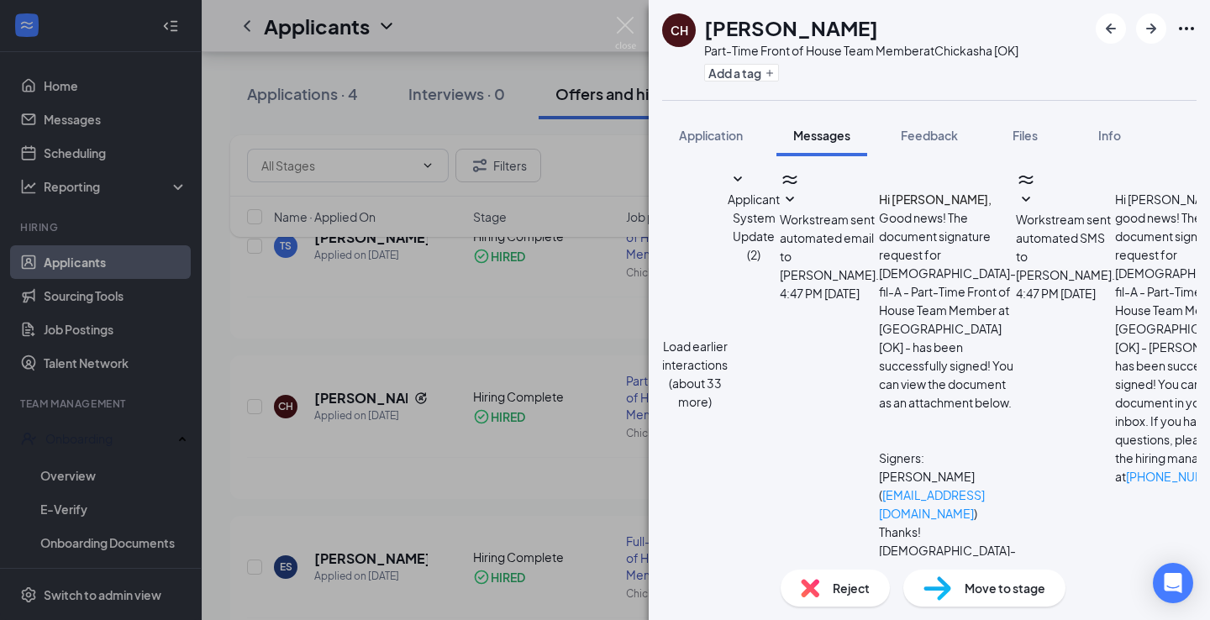
checkbox input "true"
